Goal: Check status: Check status

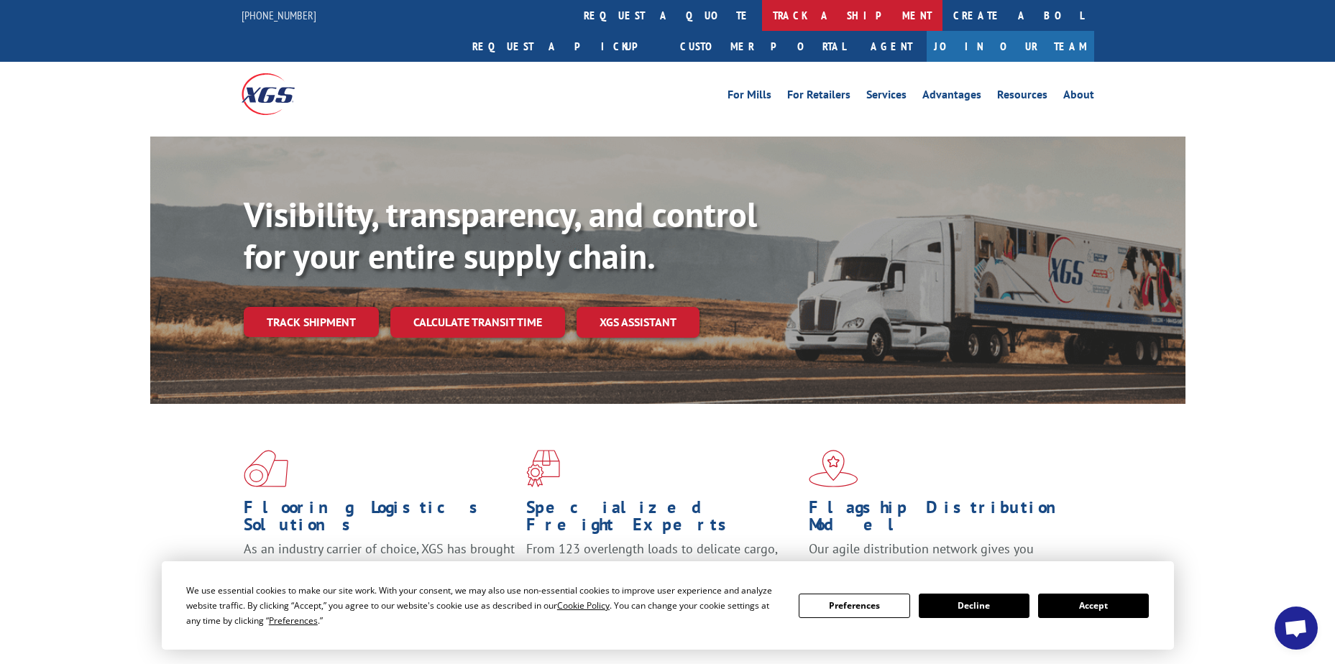
click at [762, 13] on link "track a shipment" at bounding box center [852, 15] width 180 height 31
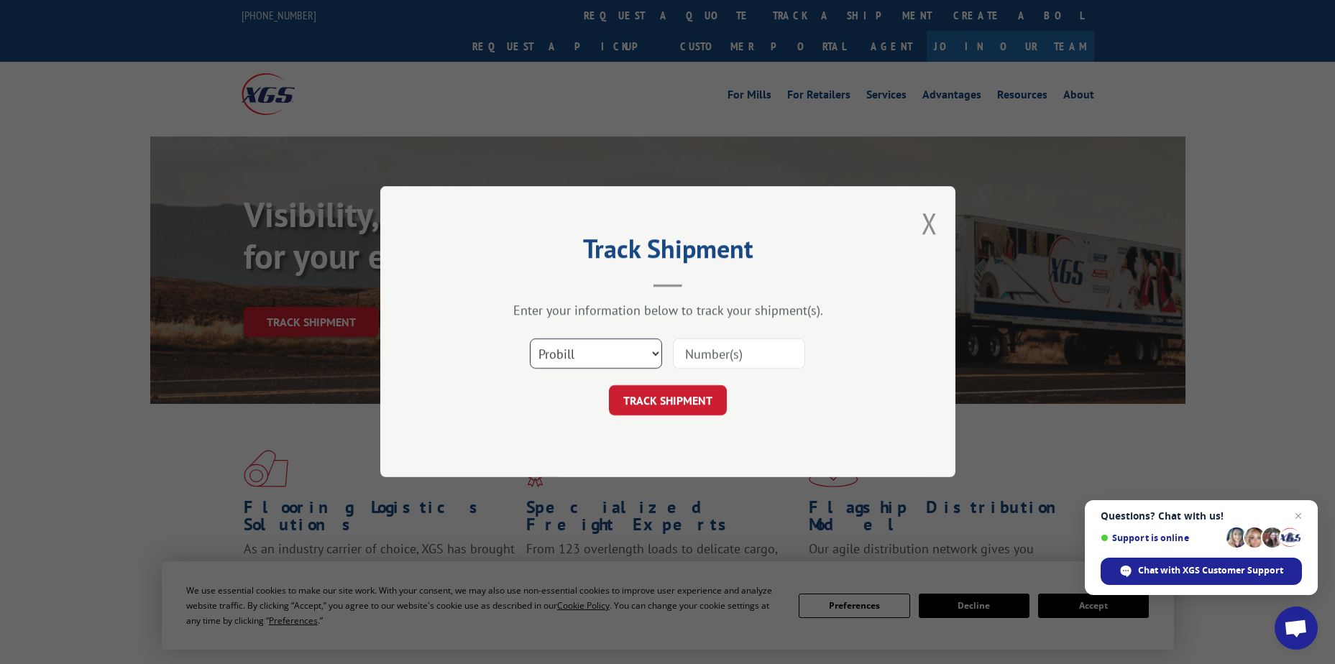
click at [620, 352] on select "Select category... Probill BOL PO" at bounding box center [596, 354] width 132 height 30
select select "po"
click at [530, 339] on select "Select category... Probill BOL PO" at bounding box center [596, 354] width 132 height 30
paste input "12535986"
type input "12535986"
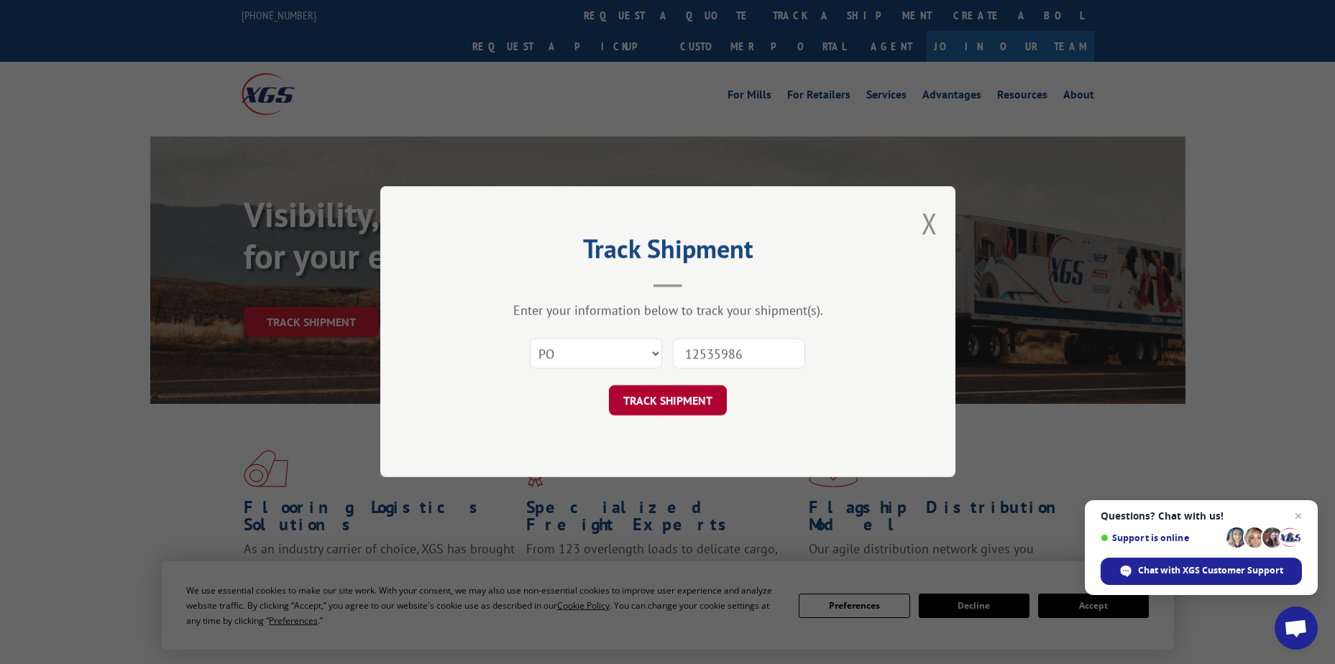
click at [667, 393] on button "TRACK SHIPMENT" at bounding box center [668, 401] width 118 height 30
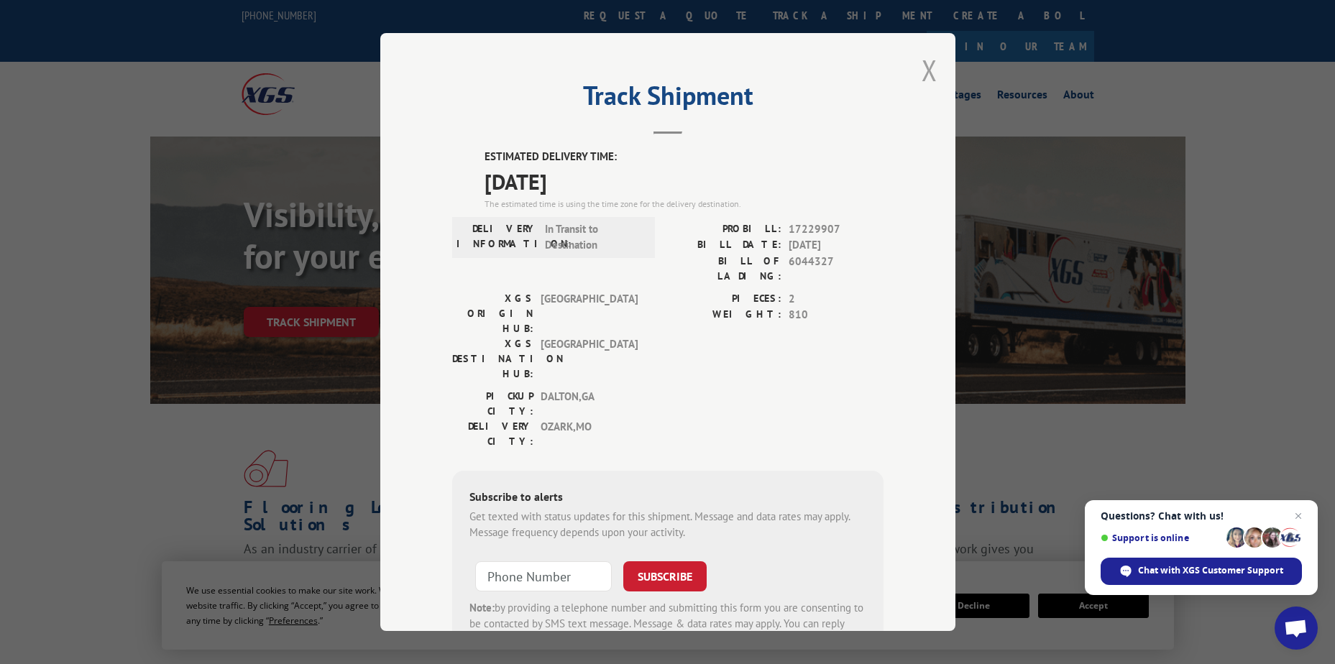
click at [921, 70] on button "Close modal" at bounding box center [929, 70] width 16 height 38
